Goal: Find specific page/section

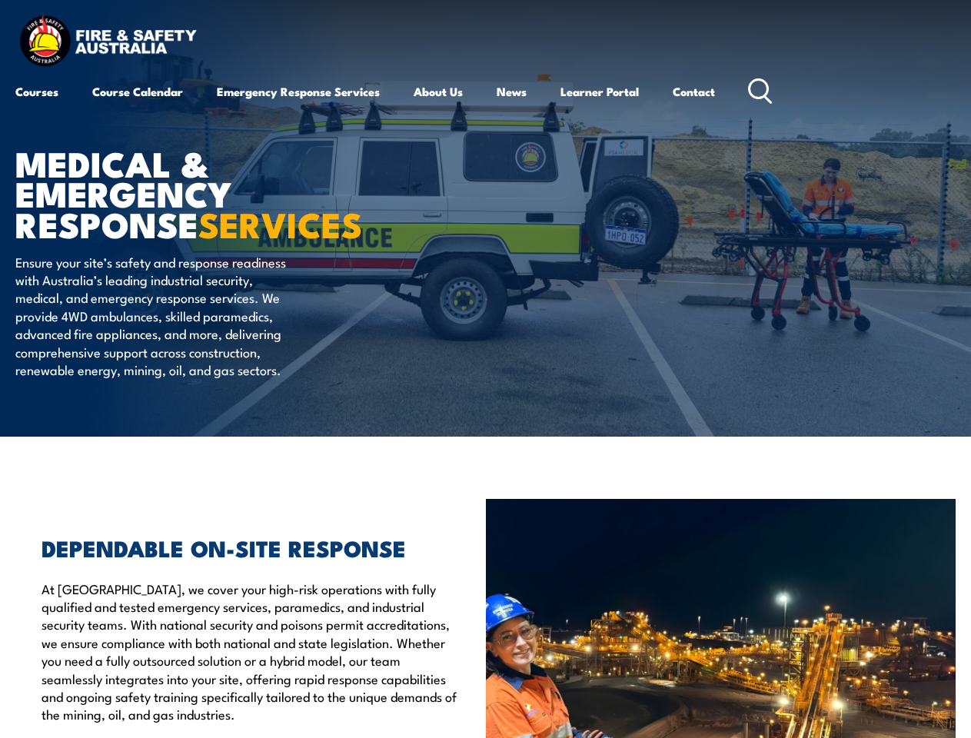
click at [485, 369] on article "MEDICAL & EMERGENCY RESPONSE SERVICES Ensure your site’s safety and response re…" at bounding box center [485, 218] width 940 height 437
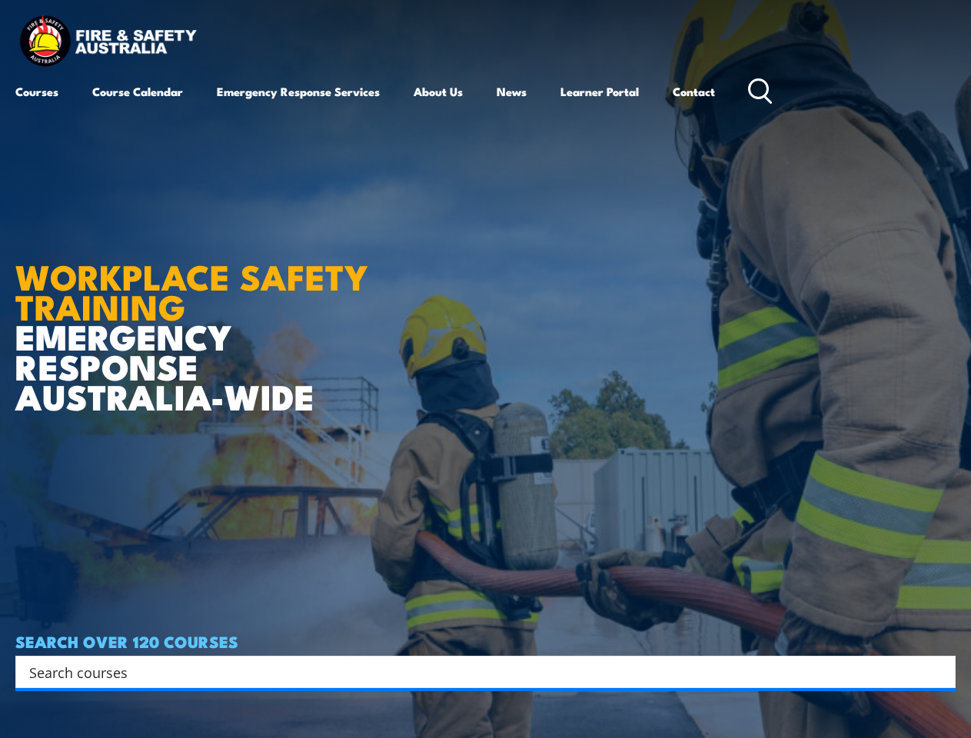
click at [485, 369] on article "WORKPLACE SAFETY TRAINING EMERGENCY RESPONSE [GEOGRAPHIC_DATA]-WIDE SEARCH OVER…" at bounding box center [485, 369] width 940 height 738
click at [475, 672] on input "Search input" at bounding box center [475, 671] width 893 height 23
click at [939, 672] on icon "Search magnifier button" at bounding box center [939, 672] width 17 height 22
